Goal: Navigation & Orientation: Find specific page/section

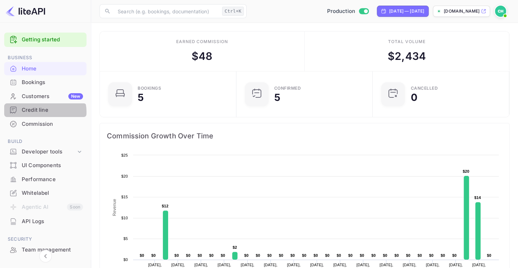
click at [42, 112] on div "Credit line" at bounding box center [52, 110] width 61 height 8
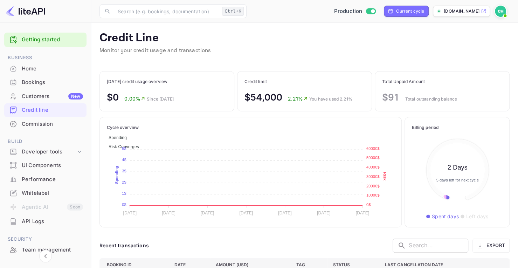
scroll to position [75, 85]
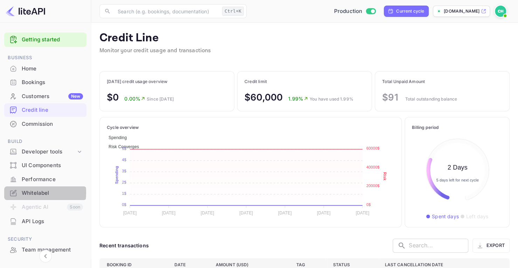
click at [37, 193] on div "Whitelabel" at bounding box center [52, 193] width 61 height 8
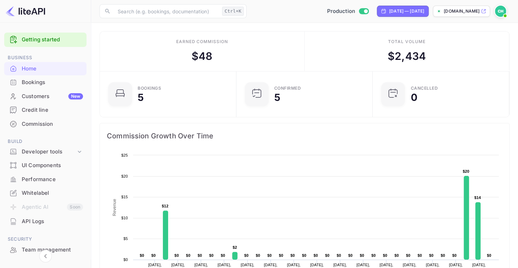
click at [39, 109] on div "Credit line" at bounding box center [52, 110] width 61 height 8
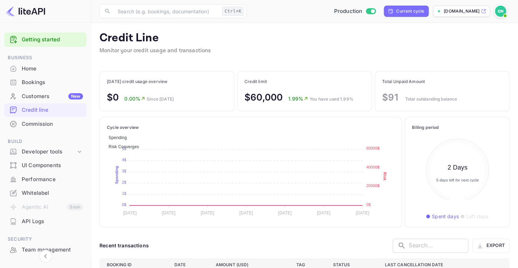
scroll to position [6, 6]
